Goal: Task Accomplishment & Management: Manage account settings

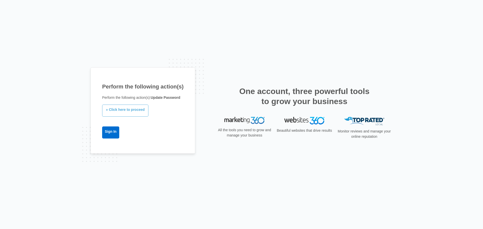
click at [125, 108] on link "» Click here to proceed" at bounding box center [125, 111] width 46 height 12
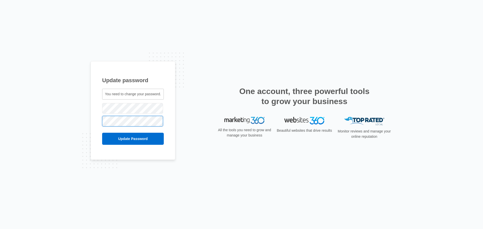
click at [102, 133] on input "Update Password" at bounding box center [133, 139] width 62 height 12
click at [102, 133] on input "Update Password" at bounding box center [126, 139] width 49 height 12
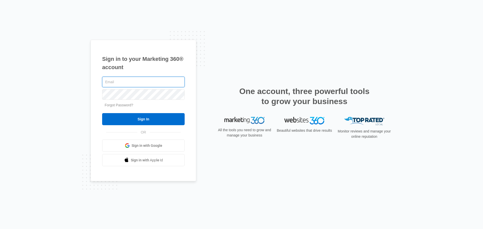
click at [120, 84] on input "text" at bounding box center [143, 82] width 83 height 11
type input "noah@naileditmarketingco.com"
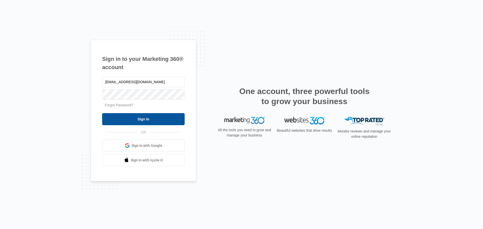
click at [130, 114] on input "Sign In" at bounding box center [143, 119] width 83 height 12
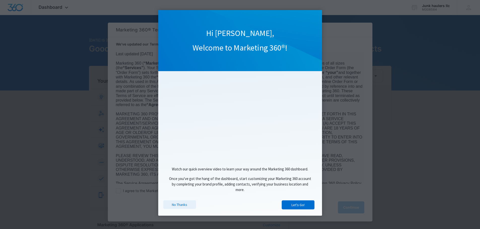
click at [174, 208] on link "No Thanks" at bounding box center [179, 205] width 33 height 9
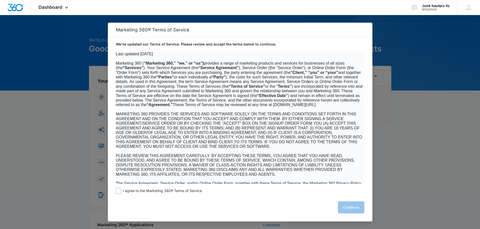
click at [120, 191] on span at bounding box center [118, 191] width 5 height 5
click at [120, 191] on input "I agree to the Marketing 360® Terms of Service" at bounding box center [118, 191] width 5 height 5
checkbox input "true"
click at [341, 212] on button "Continue" at bounding box center [351, 208] width 26 height 12
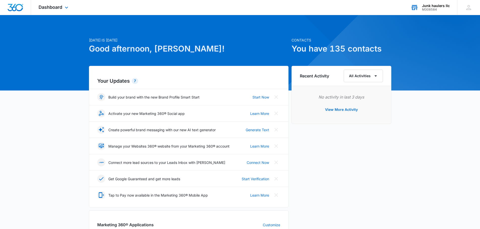
click at [443, 8] on div "M308584" at bounding box center [436, 10] width 28 height 4
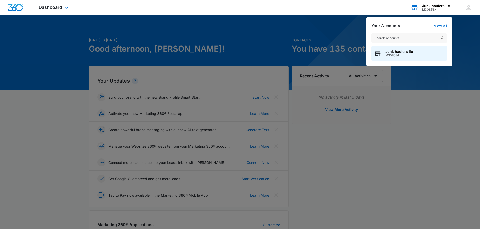
click at [441, 6] on div "Junk haulers llc" at bounding box center [436, 6] width 28 height 4
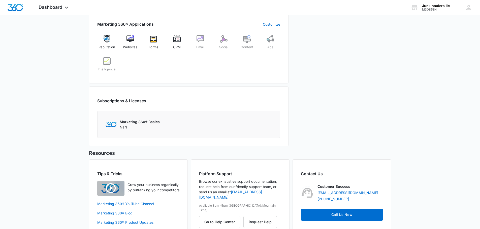
scroll to position [139, 0]
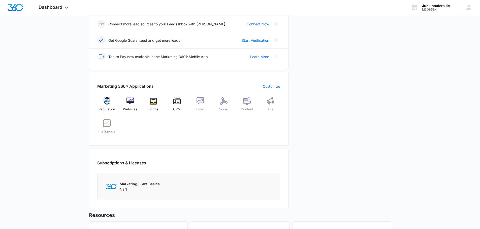
click at [134, 94] on div "Marketing 360® Applications Customize Reputation Websites Forms CRM Email Socia…" at bounding box center [188, 109] width 199 height 74
click at [133, 97] on div "Marketing 360® Applications Customize Reputation Websites Forms CRM Email Socia…" at bounding box center [188, 109] width 199 height 74
click at [132, 101] on img at bounding box center [130, 101] width 8 height 8
